Goal: Task Accomplishment & Management: Use online tool/utility

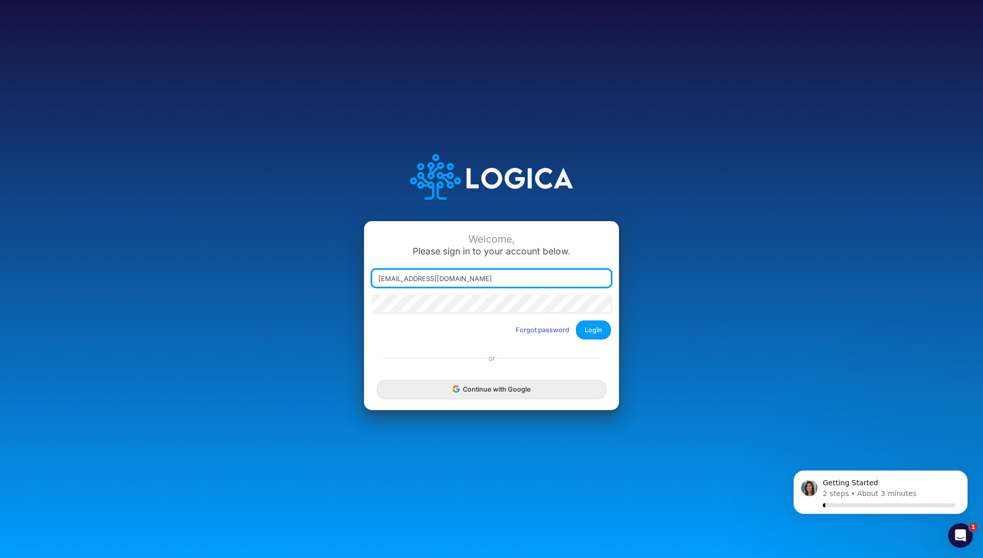
click at [372, 287] on div at bounding box center [372, 287] width 0 height 0
type input "thiago.fraxe+proforma@logica.cloud"
click at [589, 330] on button "Login" at bounding box center [593, 329] width 35 height 19
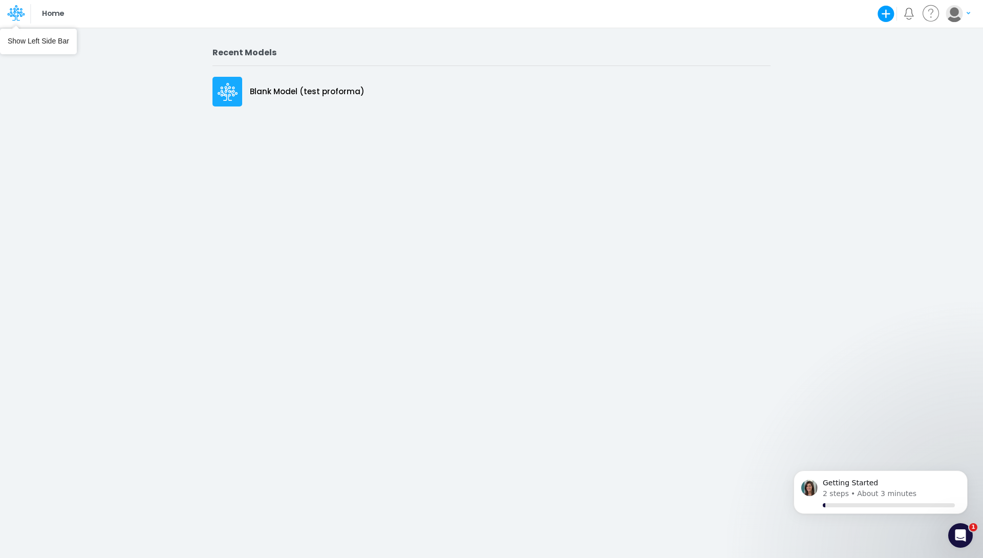
click at [18, 17] on icon at bounding box center [15, 12] width 17 height 17
